Goal: Task Accomplishment & Management: Use online tool/utility

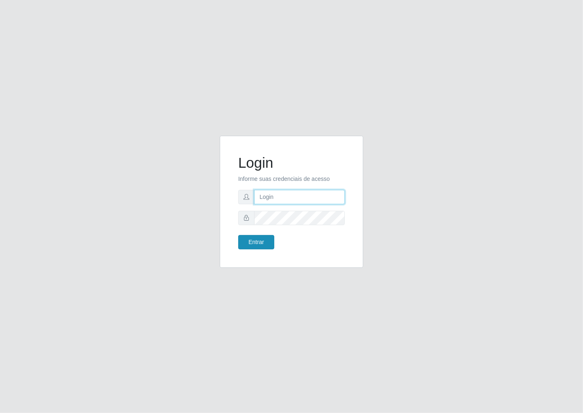
type input "janaina@iwof"
click at [257, 244] on button "Entrar" at bounding box center [256, 242] width 36 height 14
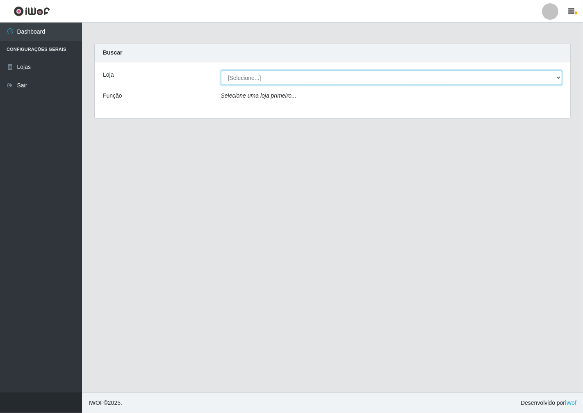
click at [559, 76] on select "[Selecione...] Minimercado Filezão" at bounding box center [392, 78] width 342 height 14
select select "204"
click at [221, 71] on select "[Selecione...] Minimercado Filezão" at bounding box center [392, 78] width 342 height 14
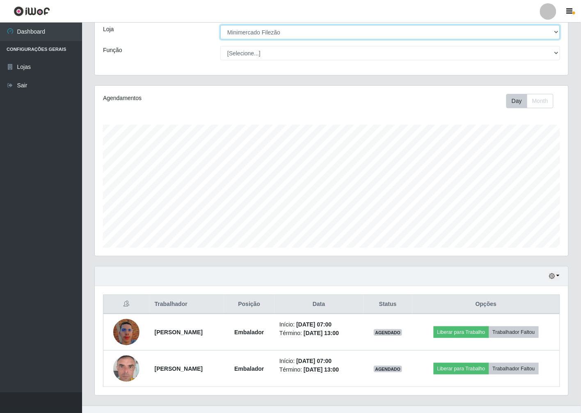
scroll to position [59, 0]
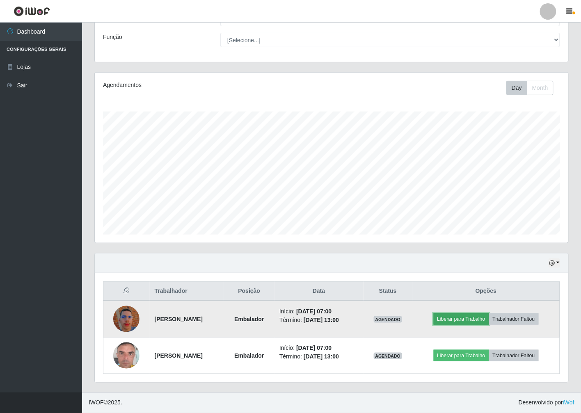
click at [460, 318] on button "Liberar para Trabalho" at bounding box center [461, 318] width 55 height 11
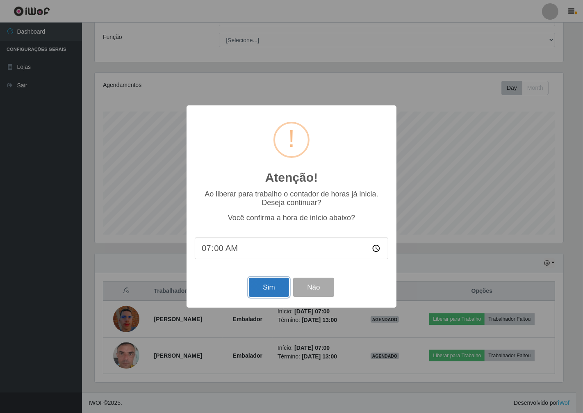
click at [272, 285] on button "Sim" at bounding box center [269, 287] width 40 height 19
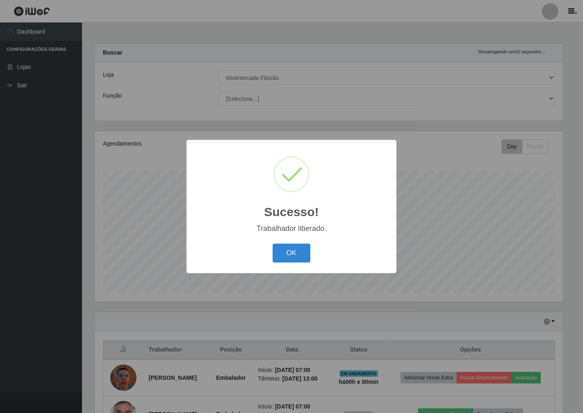
click at [305, 269] on div "Sucesso! × Trabalhador liberado. OK Cancel" at bounding box center [292, 206] width 210 height 133
click at [286, 251] on button "OK" at bounding box center [292, 253] width 38 height 19
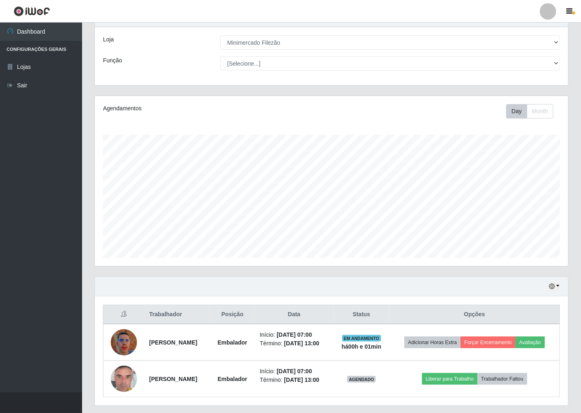
scroll to position [59, 0]
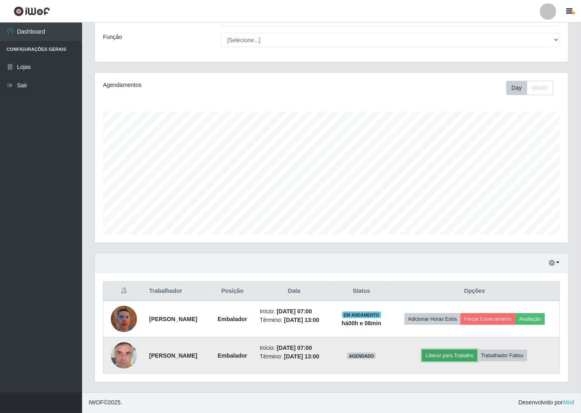
click at [455, 357] on button "Liberar para Trabalho" at bounding box center [449, 355] width 55 height 11
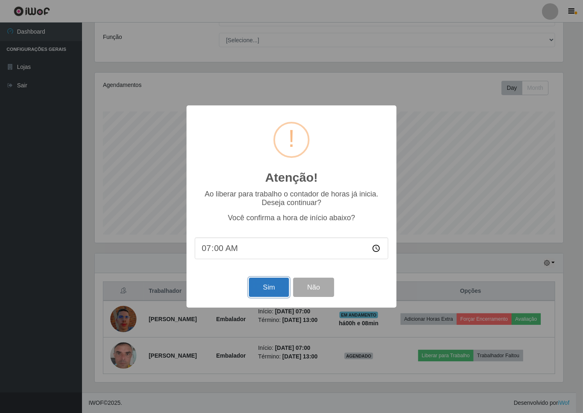
click at [264, 289] on button "Sim" at bounding box center [269, 287] width 40 height 19
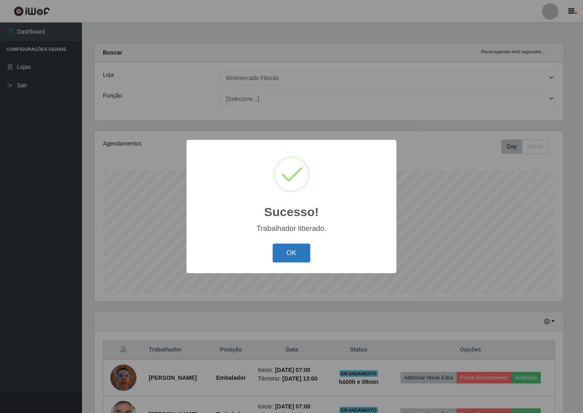
click at [298, 258] on button "OK" at bounding box center [292, 253] width 38 height 19
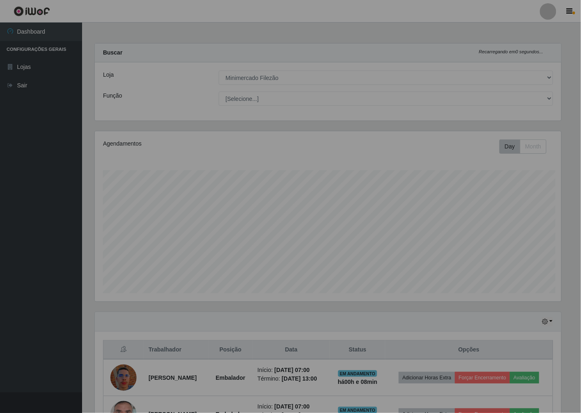
scroll to position [170, 473]
